Goal: Navigation & Orientation: Understand site structure

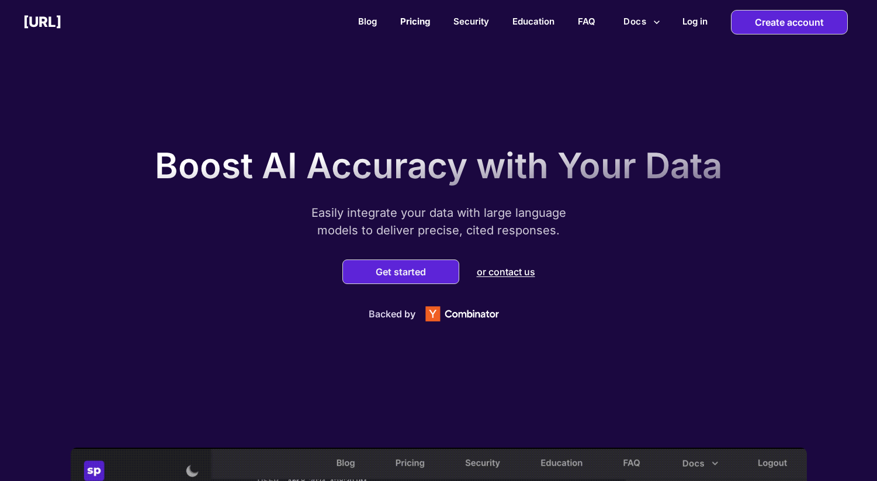
click at [417, 22] on link "Pricing" at bounding box center [415, 21] width 30 height 11
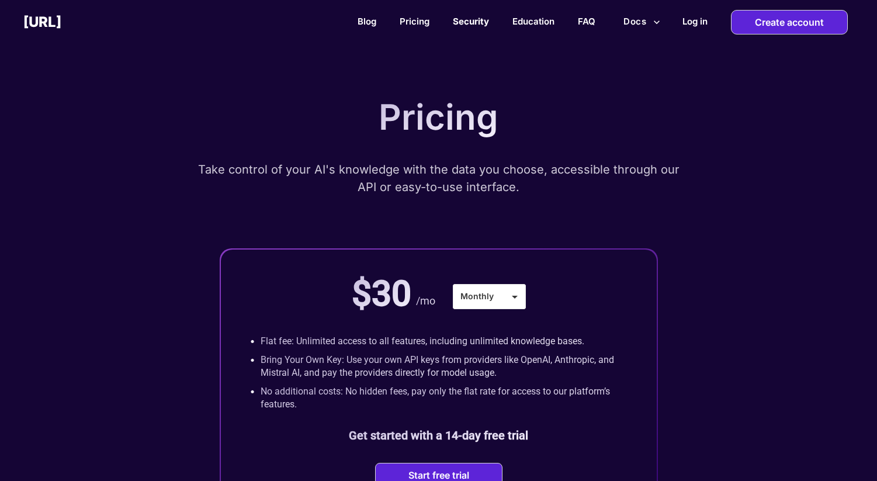
click at [472, 17] on link "Security" at bounding box center [471, 21] width 36 height 11
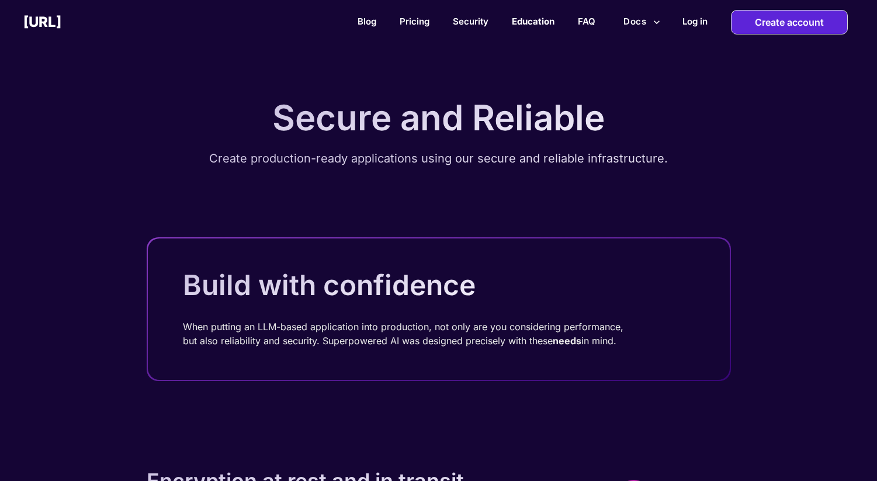
click at [532, 23] on link "Education" at bounding box center [533, 21] width 43 height 11
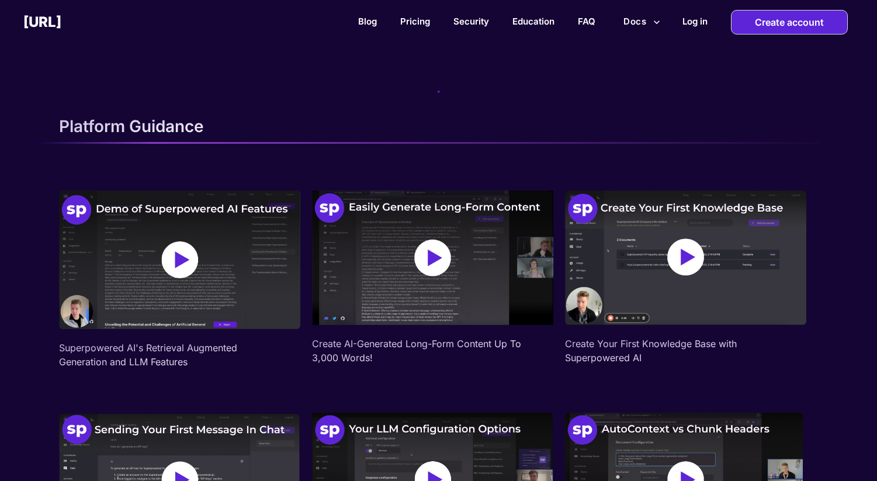
click at [61, 20] on h2 "[URL]" at bounding box center [42, 21] width 38 height 17
